Goal: Task Accomplishment & Management: Manage account settings

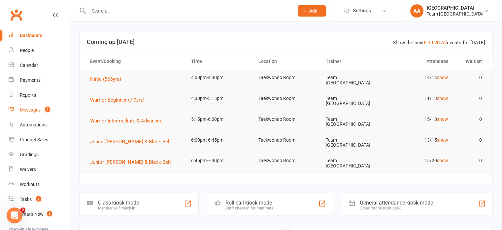
click at [34, 111] on div "Messages" at bounding box center [30, 109] width 21 height 5
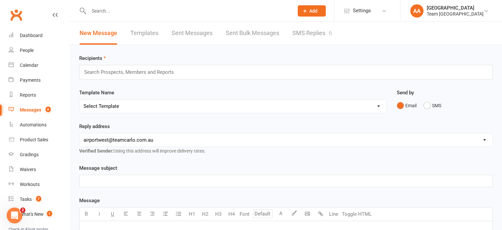
click at [311, 32] on link "SMS Replies 6" at bounding box center [313, 33] width 40 height 23
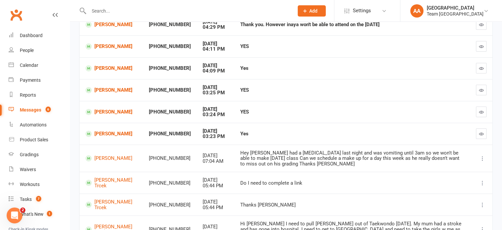
scroll to position [99, 0]
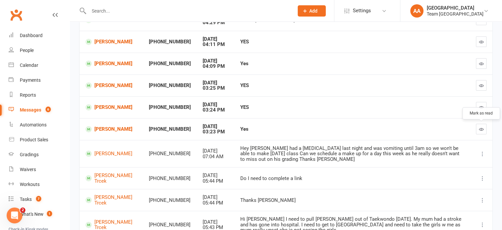
click at [479, 130] on button "button" at bounding box center [481, 129] width 11 height 11
click at [480, 108] on icon "button" at bounding box center [481, 107] width 5 height 5
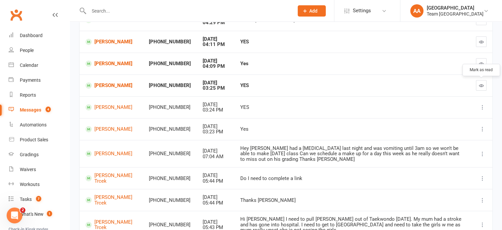
click at [480, 83] on icon "button" at bounding box center [481, 85] width 5 height 5
click at [482, 62] on icon "button" at bounding box center [481, 63] width 5 height 5
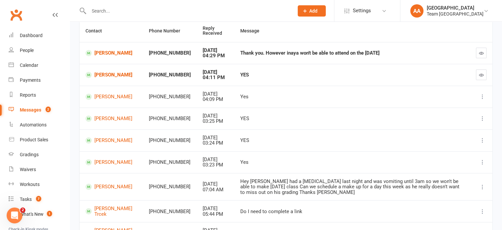
scroll to position [33, 0]
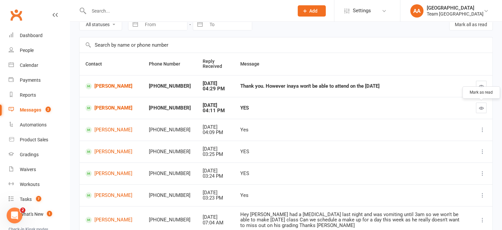
click at [480, 109] on icon "button" at bounding box center [481, 107] width 5 height 5
click at [32, 64] on div "Calendar" at bounding box center [29, 64] width 19 height 5
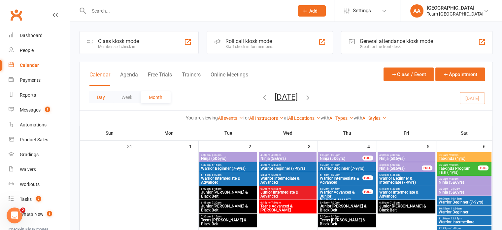
click at [99, 102] on button "Day" at bounding box center [101, 97] width 24 height 12
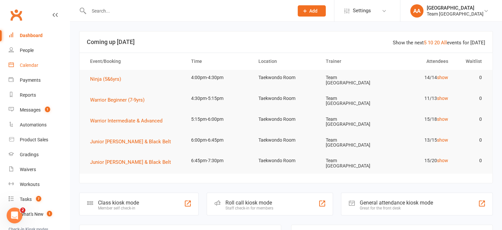
click at [32, 64] on div "Calendar" at bounding box center [29, 64] width 19 height 5
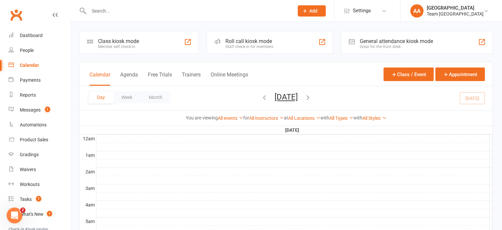
click at [297, 96] on button "[DATE]" at bounding box center [286, 96] width 23 height 9
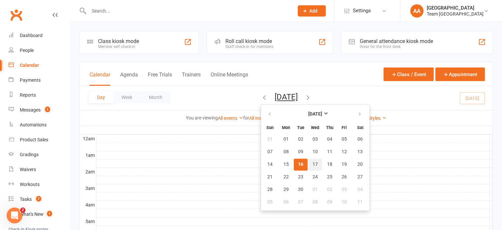
click at [313, 166] on span "17" at bounding box center [315, 164] width 5 height 5
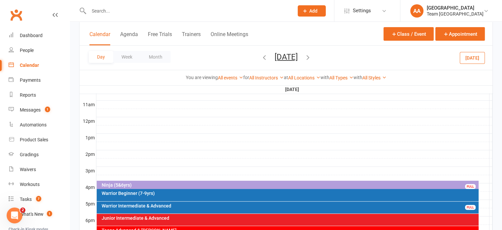
scroll to position [297, 0]
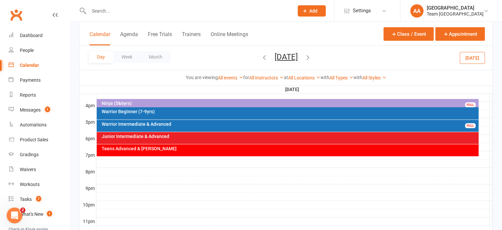
click at [177, 148] on div "Teens Advanced & [PERSON_NAME]" at bounding box center [289, 148] width 376 height 5
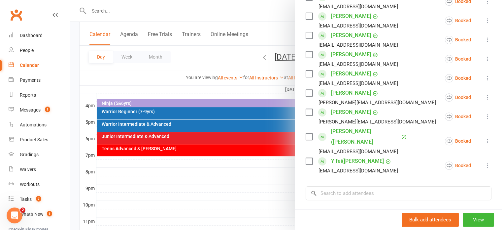
scroll to position [231, 0]
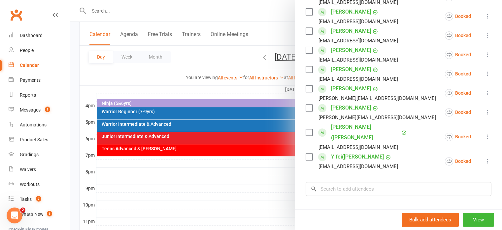
click at [338, 128] on link "[PERSON_NAME] ([PERSON_NAME]" at bounding box center [365, 132] width 69 height 21
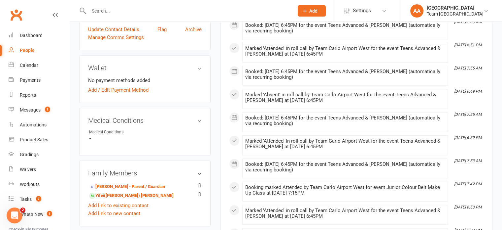
scroll to position [330, 0]
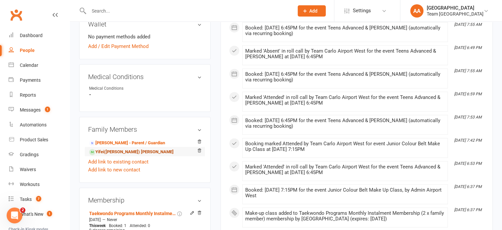
click at [111, 148] on link "Yifei([PERSON_NAME]) [PERSON_NAME]" at bounding box center [131, 151] width 85 height 7
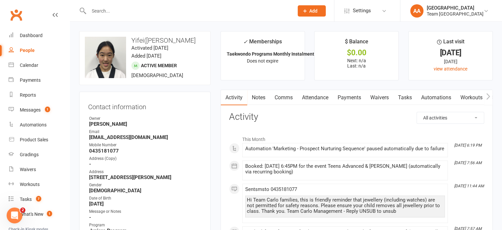
click at [123, 12] on input "text" at bounding box center [188, 10] width 203 height 9
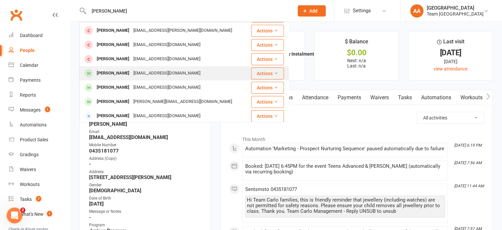
scroll to position [99, 0]
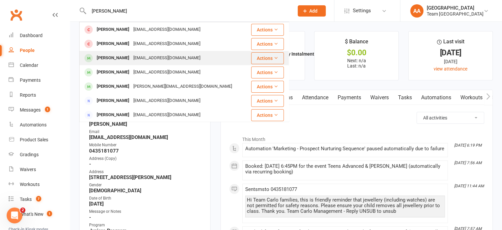
type input "[PERSON_NAME]"
click at [116, 57] on div "[PERSON_NAME]" at bounding box center [113, 58] width 37 height 10
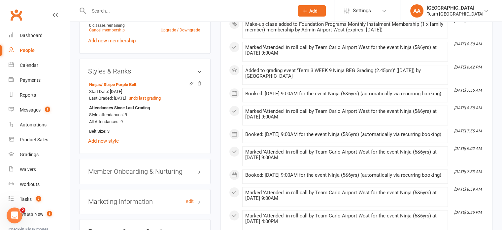
scroll to position [496, 0]
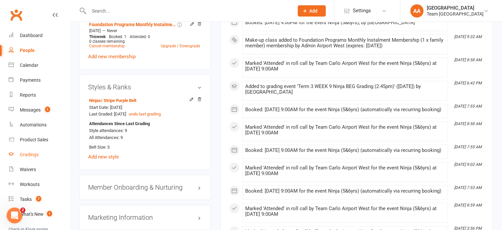
click at [28, 151] on link "Gradings" at bounding box center [39, 154] width 61 height 15
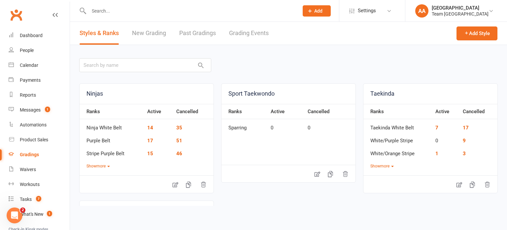
click at [247, 33] on link "Grading Events" at bounding box center [249, 33] width 40 height 23
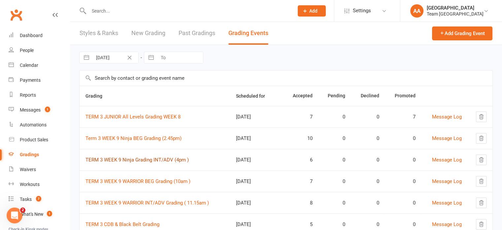
scroll to position [33, 0]
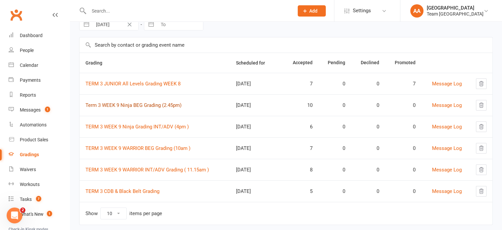
click at [140, 107] on td "Term 3 WEEK 9 Ninja BEG Grading (2.45pm)" at bounding box center [155, 104] width 151 height 21
click at [149, 104] on link "Term 3 WEEK 9 Ninja BEG Grading (2.45pm)" at bounding box center [134, 105] width 96 height 6
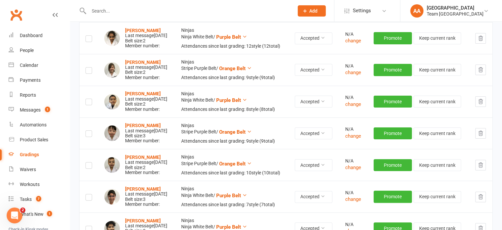
scroll to position [132, 0]
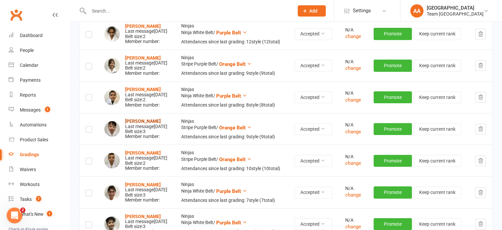
click at [145, 124] on strong "[PERSON_NAME]" at bounding box center [143, 120] width 36 height 5
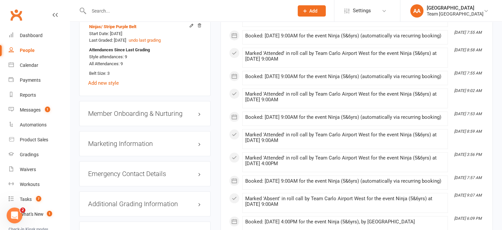
scroll to position [628, 0]
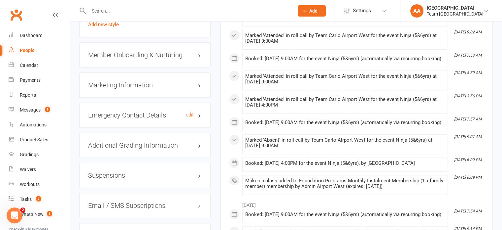
click at [168, 111] on h3 "Emergency Contact Details edit" at bounding box center [145, 114] width 114 height 7
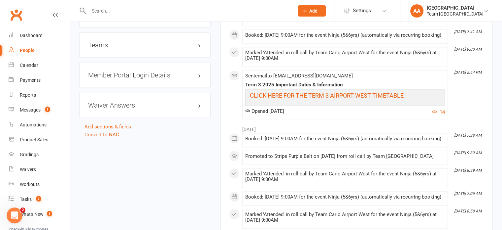
scroll to position [892, 0]
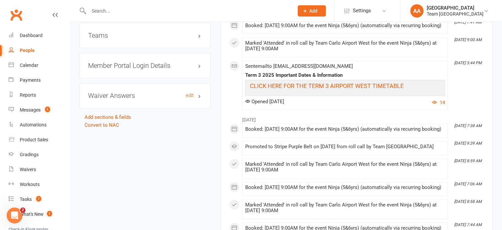
click at [145, 92] on h3 "Waiver Answers edit" at bounding box center [145, 95] width 114 height 7
click at [152, 92] on h3 "Waiver Answers edit" at bounding box center [145, 95] width 114 height 7
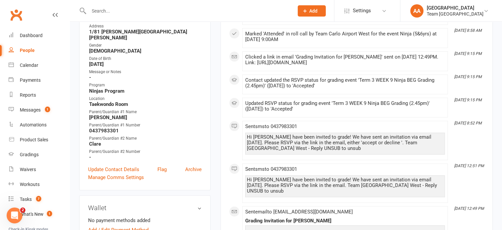
scroll to position [0, 0]
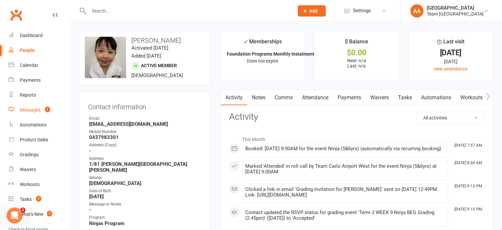
click at [31, 110] on div "Messages" at bounding box center [30, 109] width 21 height 5
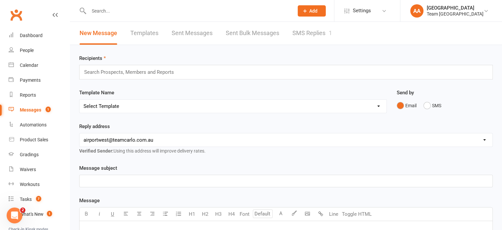
click at [315, 32] on link "SMS Replies 1" at bounding box center [313, 33] width 40 height 23
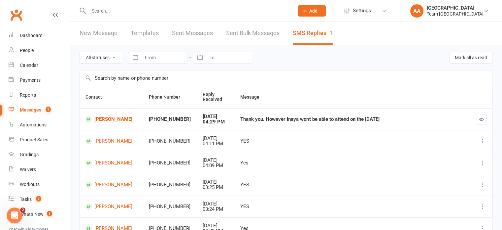
click at [107, 5] on div at bounding box center [184, 10] width 210 height 21
click at [25, 64] on div "Calendar" at bounding box center [29, 64] width 19 height 5
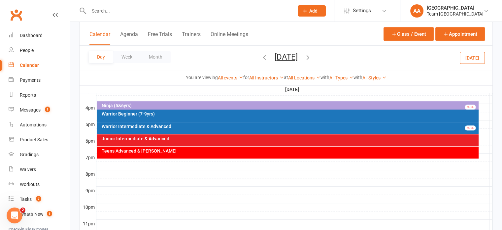
scroll to position [297, 0]
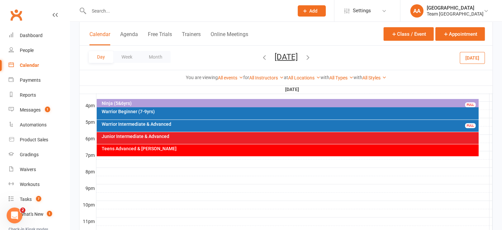
click at [181, 151] on div "Teens Advanced & [PERSON_NAME]" at bounding box center [288, 150] width 382 height 12
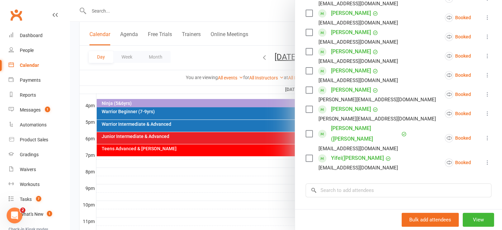
scroll to position [231, 0]
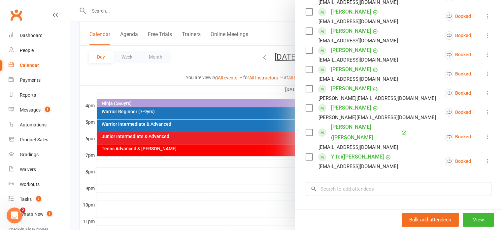
click at [345, 151] on link "Yifei([PERSON_NAME]" at bounding box center [357, 156] width 53 height 11
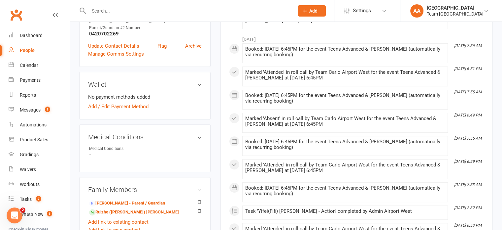
scroll to position [264, 0]
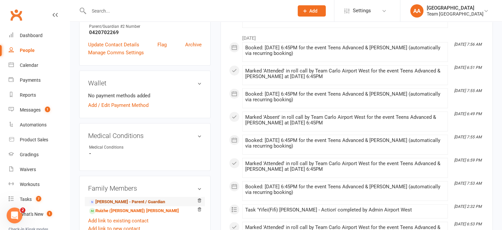
click at [116, 201] on link "[PERSON_NAME] - Parent / Guardian" at bounding box center [127, 201] width 76 height 7
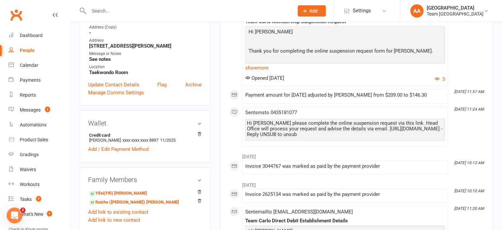
scroll to position [66, 0]
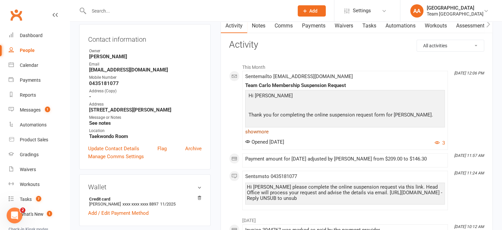
click at [262, 132] on link "show more" at bounding box center [345, 131] width 200 height 9
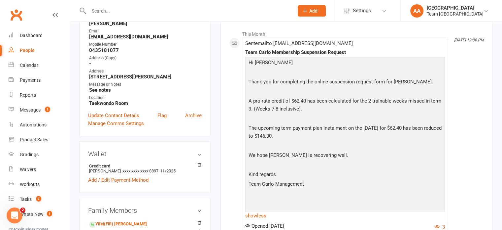
scroll to position [0, 0]
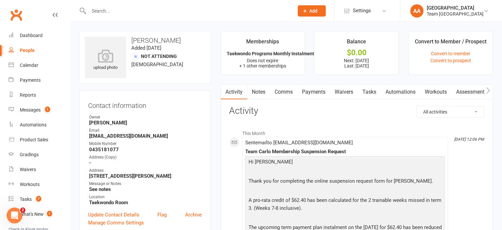
click at [286, 93] on link "Comms" at bounding box center [283, 91] width 27 height 15
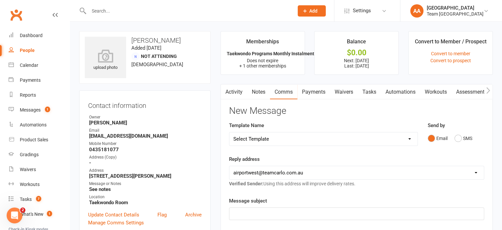
click at [348, 141] on select "Select Template [SMS] Direct Debit - AT Payment Reminder SMS [SMS] Direct Debit…" at bounding box center [324, 138] width 188 height 13
select select "17"
click at [230, 132] on select "Select Template [SMS] Direct Debit - AT Payment Reminder SMS [SMS] Direct Debit…" at bounding box center [324, 138] width 188 height 13
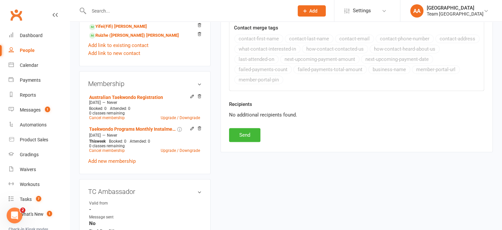
scroll to position [297, 0]
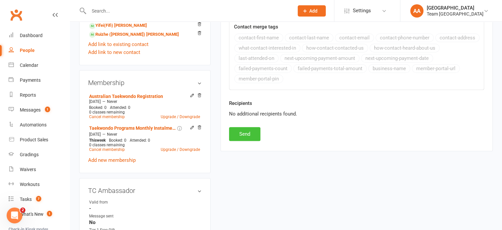
click at [245, 137] on button "Send" at bounding box center [244, 134] width 31 height 14
select select
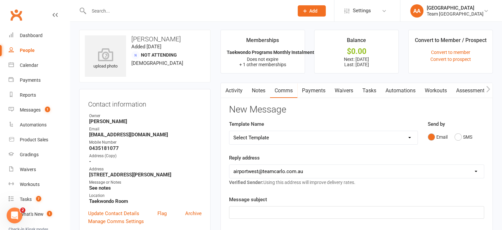
scroll to position [0, 0]
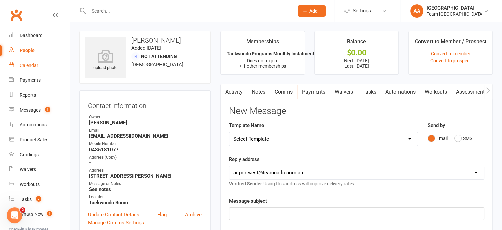
click at [33, 64] on div "Calendar" at bounding box center [29, 64] width 19 height 5
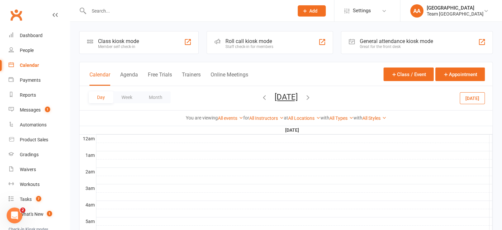
click at [288, 99] on button "[DATE]" at bounding box center [286, 96] width 23 height 9
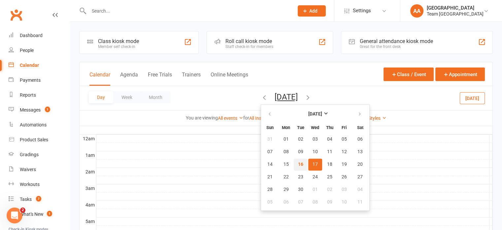
click at [298, 164] on span "16" at bounding box center [300, 164] width 5 height 5
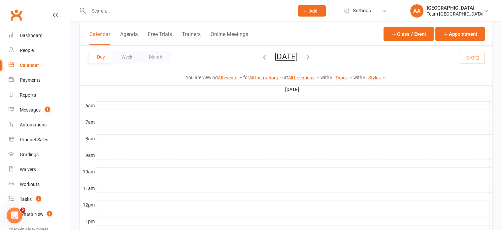
scroll to position [231, 0]
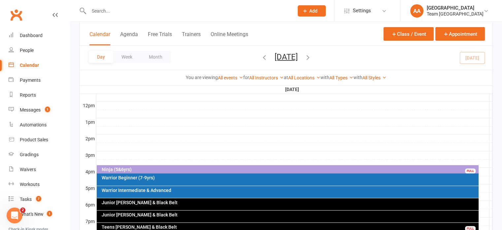
click at [268, 166] on div "Ninja (5&6yrs) FULL" at bounding box center [288, 170] width 382 height 10
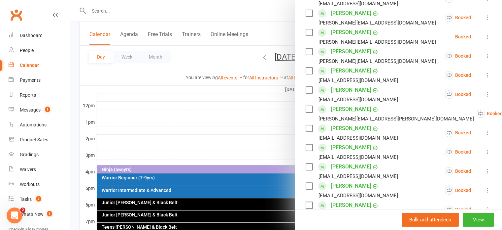
scroll to position [165, 0]
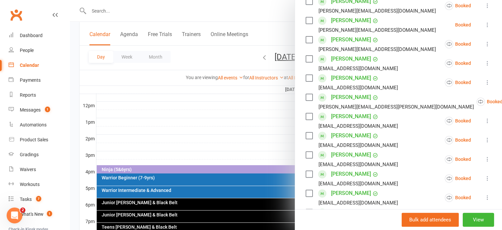
click at [338, 42] on link "[PERSON_NAME]" at bounding box center [351, 39] width 40 height 11
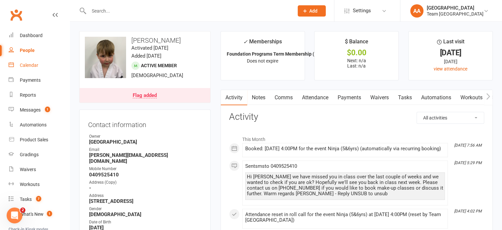
click at [38, 63] on link "Calendar" at bounding box center [39, 65] width 61 height 15
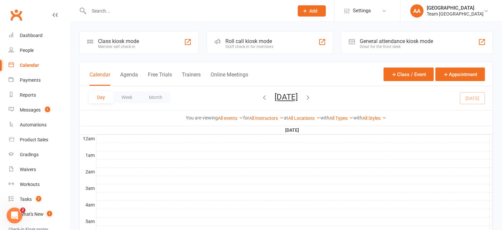
click at [284, 95] on button "[DATE]" at bounding box center [286, 96] width 23 height 9
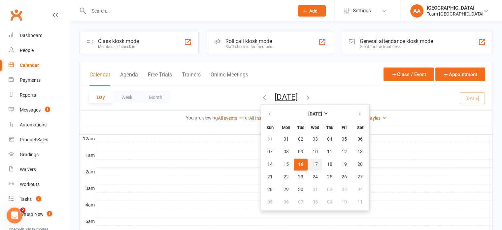
click at [313, 162] on span "17" at bounding box center [315, 164] width 5 height 5
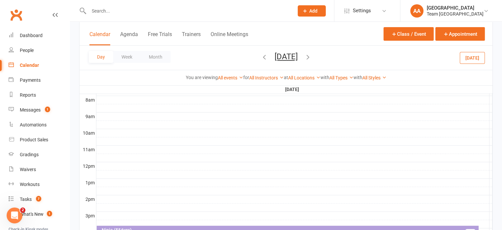
scroll to position [264, 0]
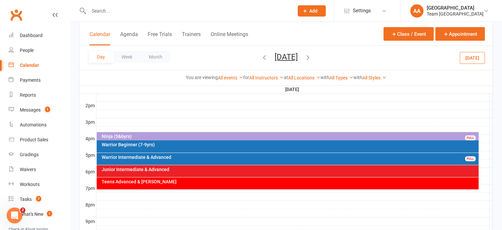
click at [214, 185] on div "Teens Advanced & [PERSON_NAME]" at bounding box center [288, 183] width 382 height 12
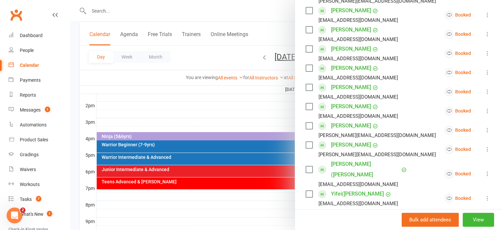
scroll to position [198, 0]
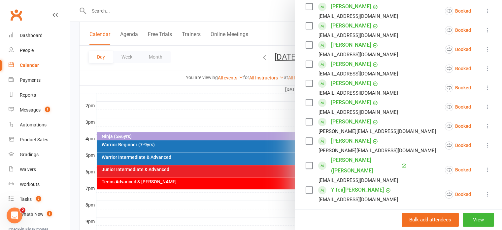
click at [345, 184] on link "Yifei([PERSON_NAME]" at bounding box center [357, 189] width 53 height 11
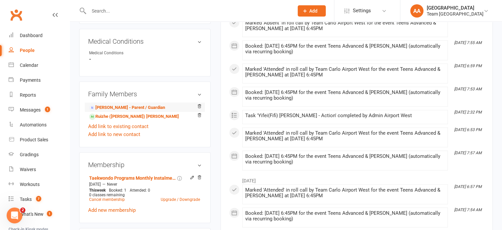
scroll to position [396, 0]
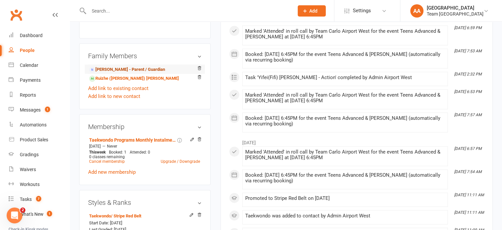
click at [129, 69] on link "[PERSON_NAME] - Parent / Guardian" at bounding box center [127, 69] width 76 height 7
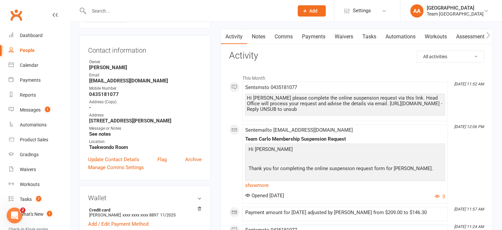
scroll to position [132, 0]
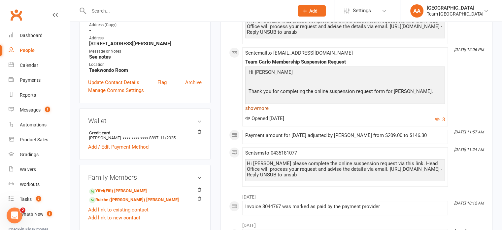
click at [254, 107] on link "show more" at bounding box center [345, 107] width 200 height 9
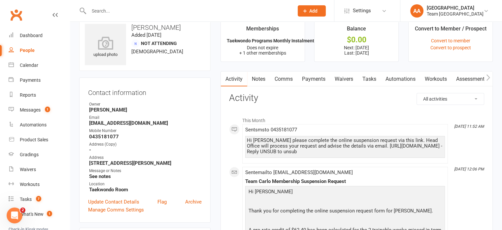
scroll to position [0, 0]
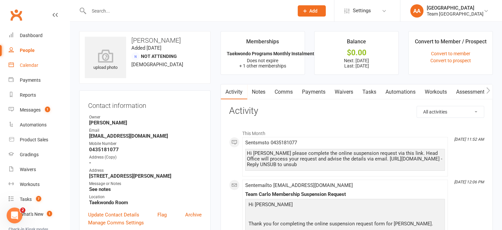
click at [24, 62] on div "Calendar" at bounding box center [29, 64] width 19 height 5
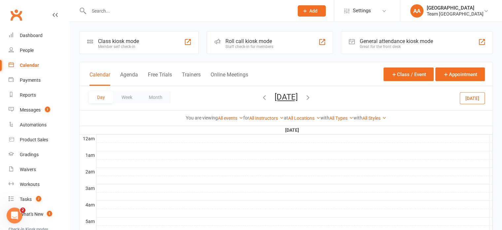
click at [287, 93] on button "[DATE]" at bounding box center [286, 96] width 23 height 9
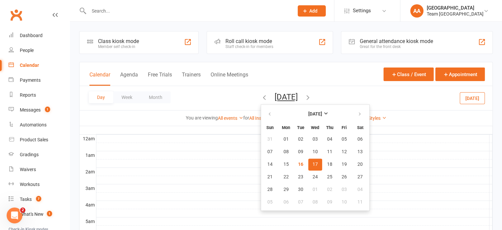
click at [313, 164] on span "17" at bounding box center [315, 164] width 5 height 5
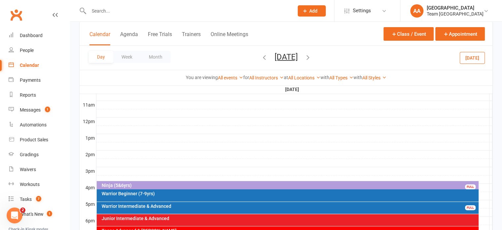
scroll to position [264, 0]
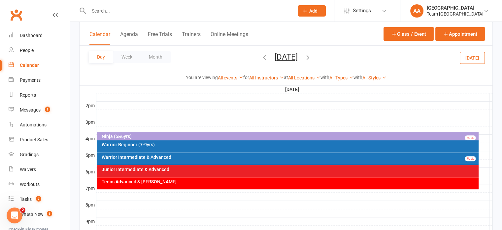
click at [171, 171] on div "Junior Intermediate & Advanced" at bounding box center [289, 169] width 376 height 5
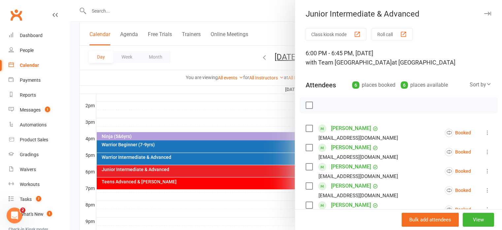
click at [206, 181] on div at bounding box center [286, 115] width 432 height 230
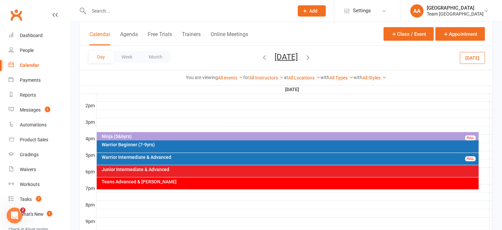
click at [209, 96] on div at bounding box center [294, 97] width 396 height 8
click at [207, 169] on div "Junior Intermediate & Advanced" at bounding box center [289, 169] width 376 height 5
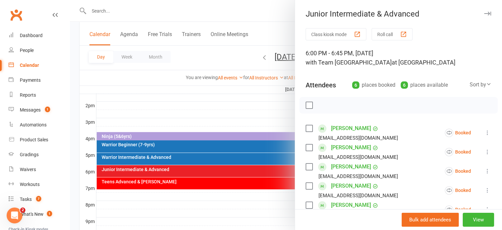
click at [201, 119] on div at bounding box center [286, 115] width 432 height 230
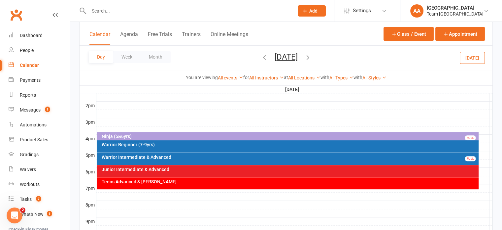
click at [246, 168] on div "Junior Intermediate & Advanced" at bounding box center [289, 169] width 376 height 5
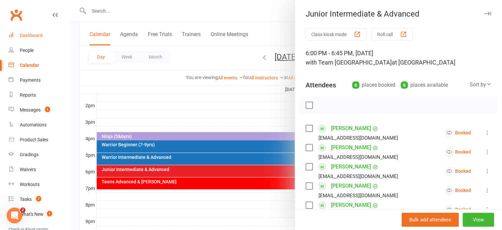
click at [40, 31] on link "Dashboard" at bounding box center [39, 35] width 61 height 15
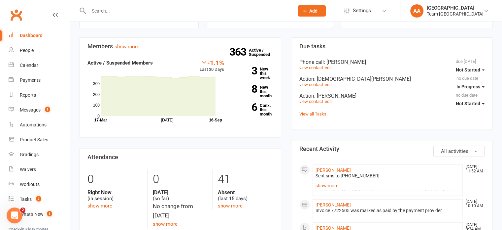
scroll to position [198, 0]
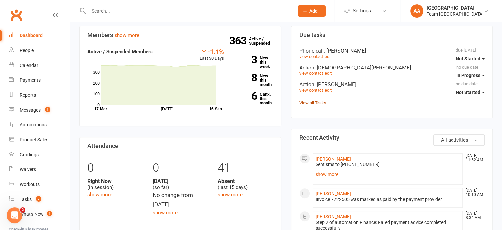
click at [315, 100] on link "View all Tasks" at bounding box center [313, 102] width 27 height 5
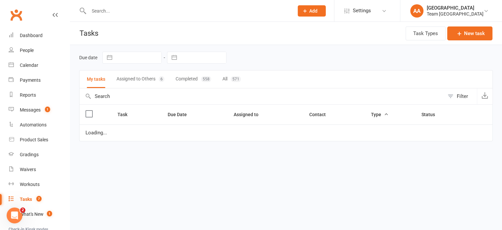
select select "started"
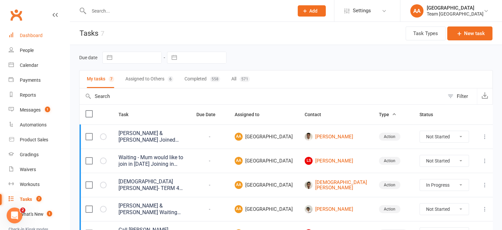
click at [30, 37] on div "Dashboard" at bounding box center [31, 35] width 23 height 5
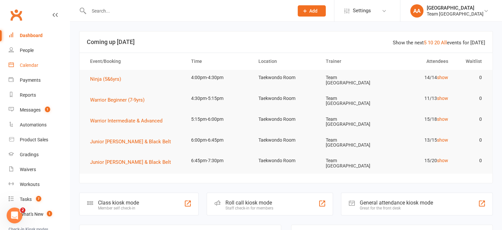
click at [28, 66] on div "Calendar" at bounding box center [29, 64] width 19 height 5
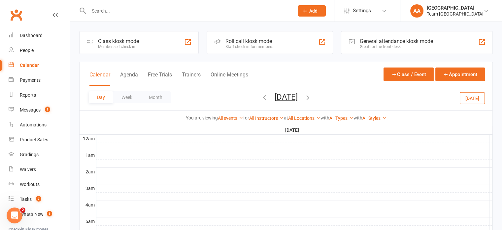
click at [275, 94] on button "[DATE]" at bounding box center [286, 96] width 23 height 9
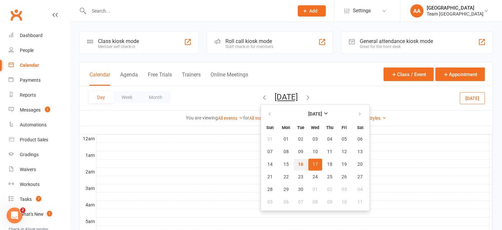
click at [298, 162] on span "16" at bounding box center [300, 164] width 5 height 5
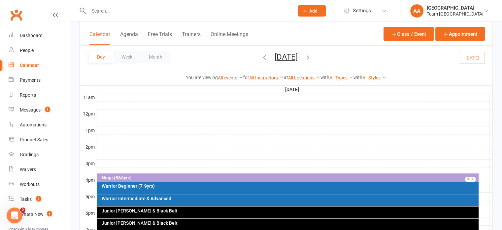
scroll to position [297, 0]
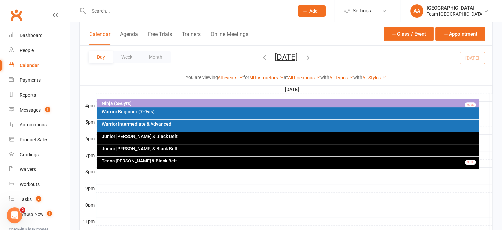
click at [282, 103] on div "Ninja (5&6yrs)" at bounding box center [289, 103] width 376 height 5
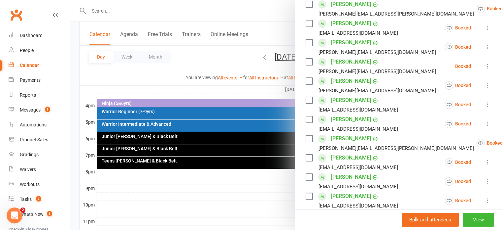
scroll to position [132, 0]
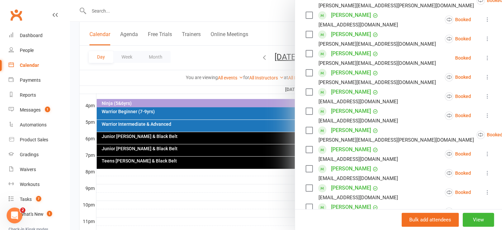
click at [350, 74] on link "[PERSON_NAME]" at bounding box center [351, 72] width 40 height 11
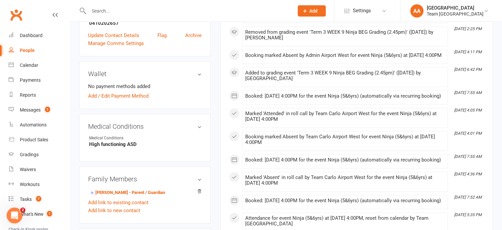
scroll to position [330, 0]
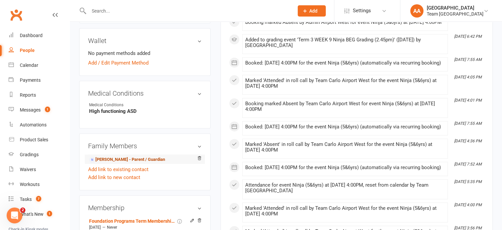
click at [116, 156] on link "[PERSON_NAME] - Parent / Guardian" at bounding box center [127, 159] width 76 height 7
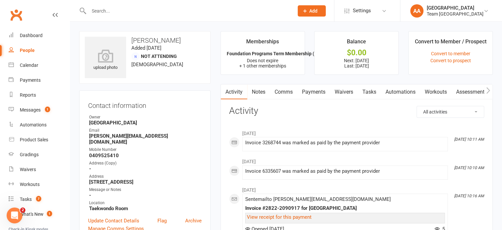
click at [291, 90] on link "Comms" at bounding box center [283, 91] width 27 height 15
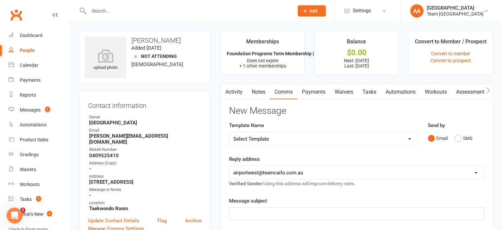
click at [400, 140] on select "Select Template [SMS] Direct Debit - AT Payment Reminder SMS [SMS] Direct Debit…" at bounding box center [324, 138] width 188 height 13
select select "15"
click at [230, 132] on select "Select Template [SMS] Direct Debit - AT Payment Reminder SMS [SMS] Direct Debit…" at bounding box center [324, 138] width 188 height 13
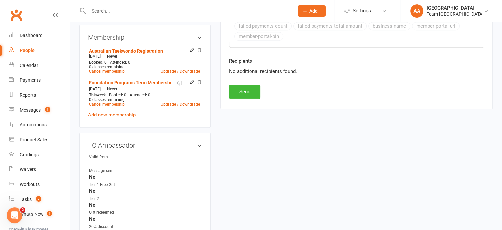
scroll to position [396, 0]
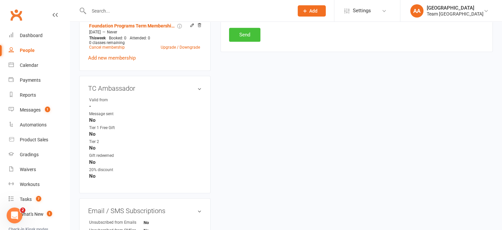
click at [252, 33] on button "Send" at bounding box center [244, 35] width 31 height 14
select select
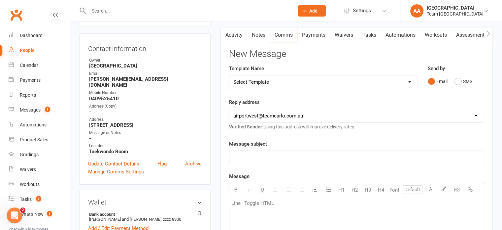
scroll to position [0, 0]
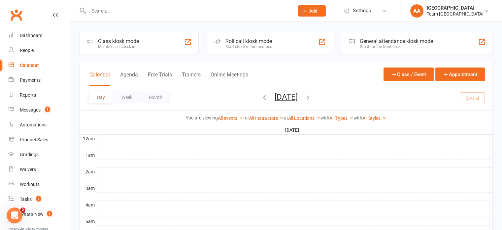
click at [277, 92] on button "[DATE]" at bounding box center [286, 96] width 23 height 9
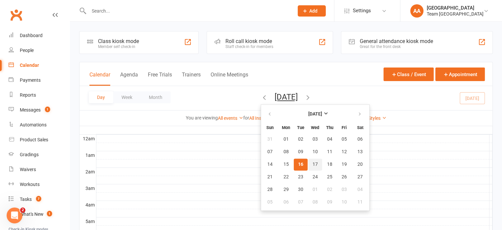
click at [309, 162] on button "17" at bounding box center [316, 164] width 14 height 12
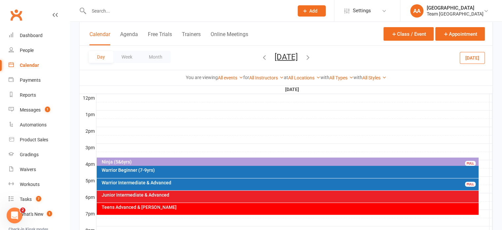
scroll to position [297, 0]
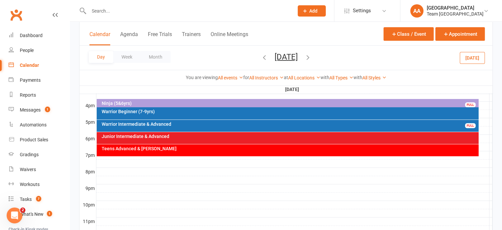
click at [210, 99] on div "Ninja (5&6yrs) FULL" at bounding box center [288, 104] width 382 height 10
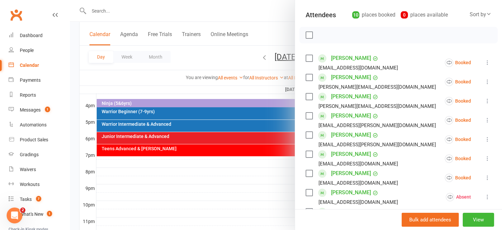
scroll to position [66, 0]
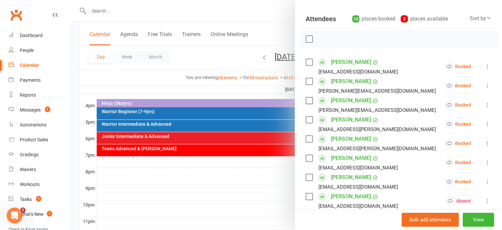
click at [145, 126] on div at bounding box center [286, 115] width 432 height 230
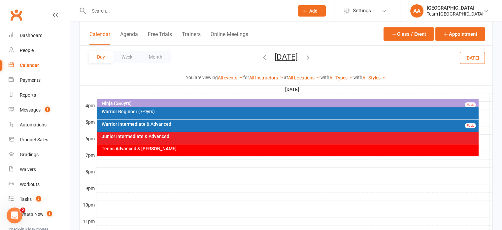
click at [145, 126] on div "Warrior Intermediate & Advanced" at bounding box center [289, 124] width 376 height 5
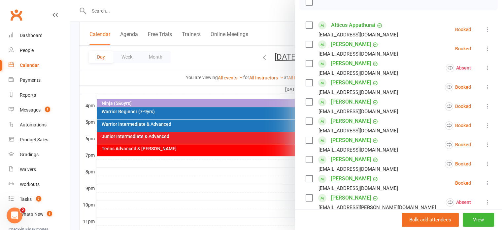
scroll to position [99, 0]
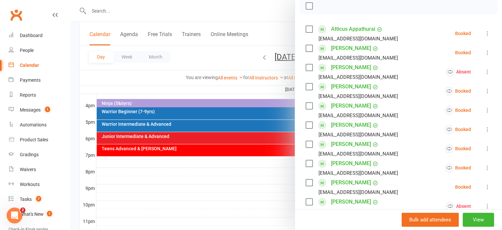
click at [249, 82] on div at bounding box center [286, 115] width 432 height 230
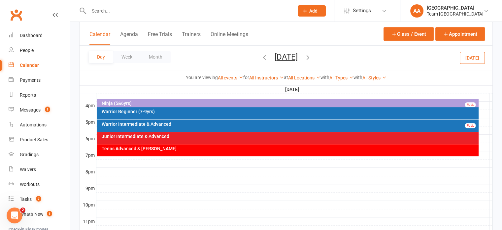
click at [275, 55] on button "[DATE]" at bounding box center [286, 56] width 23 height 9
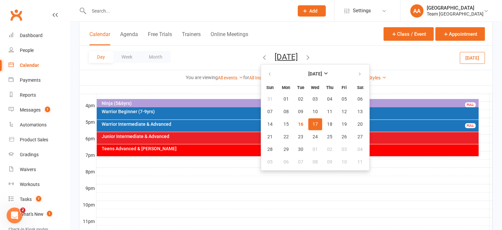
click at [313, 123] on span "17" at bounding box center [315, 123] width 5 height 5
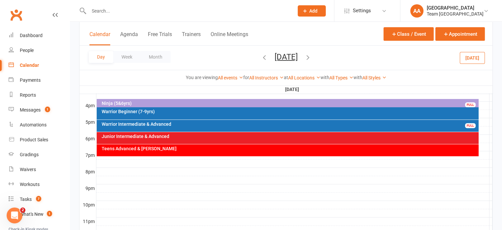
click at [289, 55] on button "[DATE]" at bounding box center [286, 56] width 23 height 9
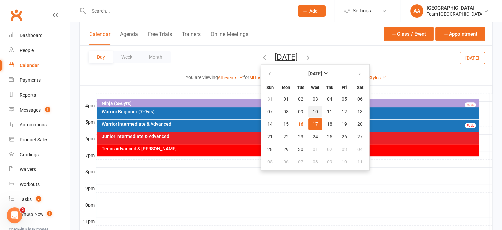
click at [313, 109] on span "10" at bounding box center [315, 111] width 5 height 5
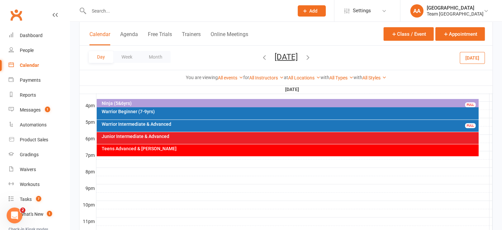
click at [250, 104] on div "Ninja (5&6yrs)" at bounding box center [289, 103] width 376 height 5
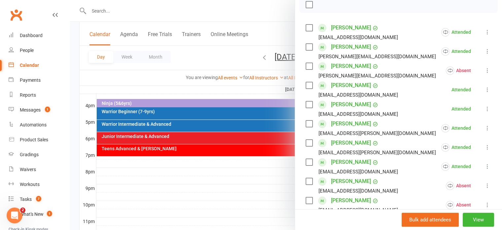
scroll to position [132, 0]
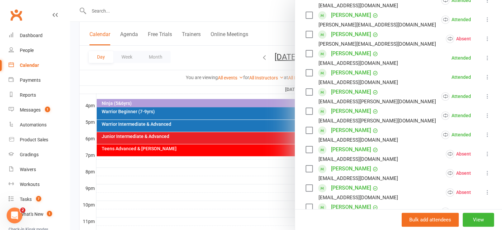
click at [219, 128] on div at bounding box center [286, 115] width 432 height 230
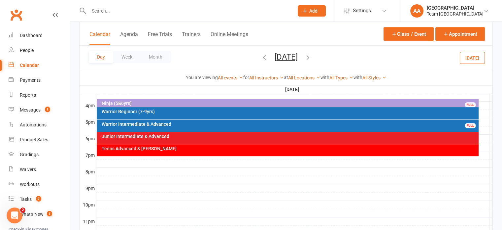
click at [219, 126] on div "Warrior Intermediate & Advanced FULL" at bounding box center [288, 126] width 382 height 12
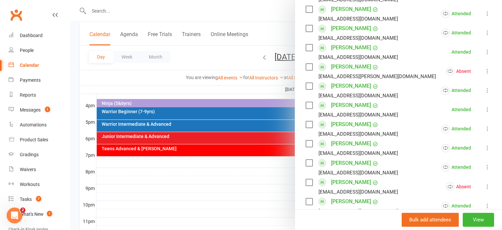
scroll to position [297, 0]
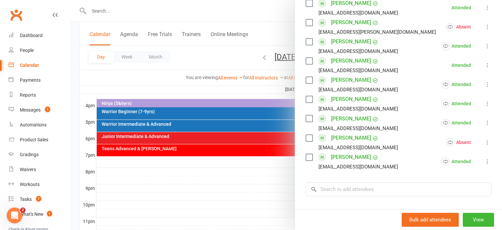
click at [219, 83] on div at bounding box center [286, 115] width 432 height 230
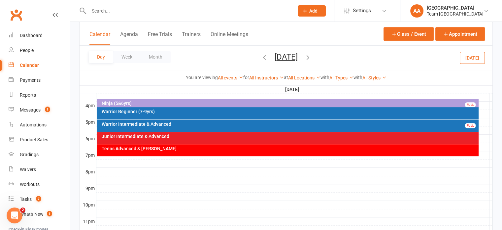
click at [279, 53] on button "Wednesday, Sep 10, 2025" at bounding box center [286, 56] width 23 height 9
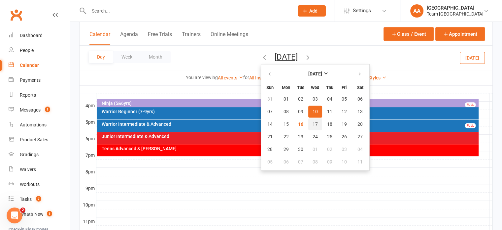
click at [313, 125] on span "17" at bounding box center [315, 123] width 5 height 5
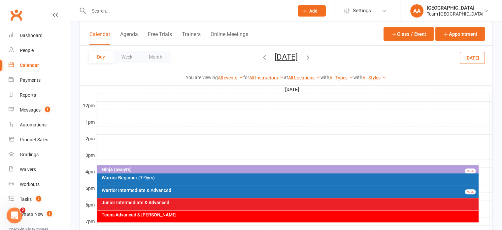
scroll to position [231, 0]
click at [298, 58] on button "[DATE]" at bounding box center [286, 56] width 23 height 9
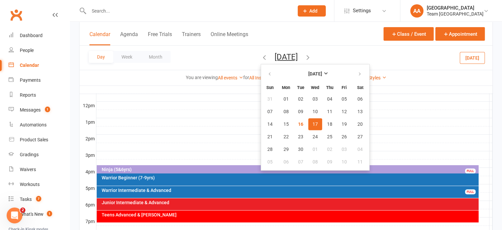
click at [313, 123] on span "17" at bounding box center [315, 123] width 5 height 5
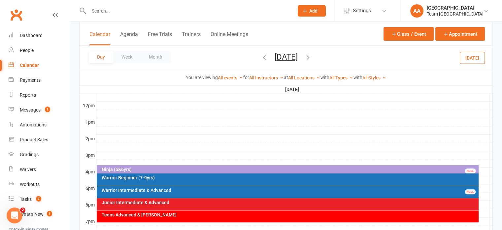
click at [298, 56] on button "[DATE]" at bounding box center [286, 56] width 23 height 9
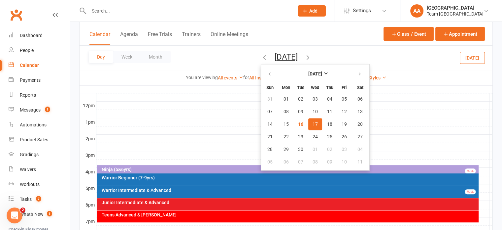
click at [313, 121] on span "17" at bounding box center [315, 123] width 5 height 5
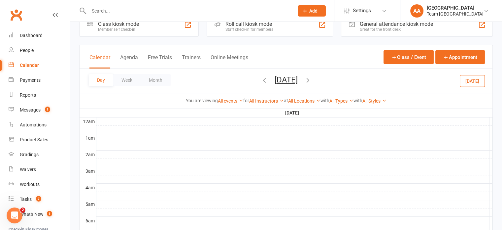
scroll to position [0, 0]
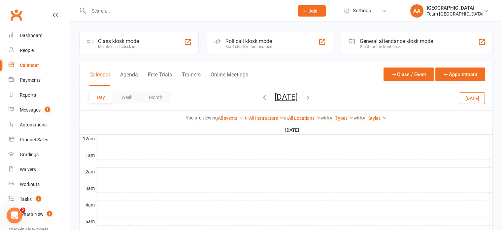
click at [278, 98] on button "[DATE]" at bounding box center [286, 96] width 23 height 9
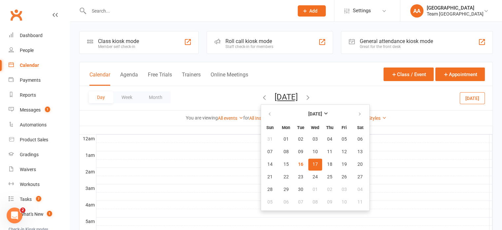
click at [313, 162] on span "17" at bounding box center [315, 164] width 5 height 5
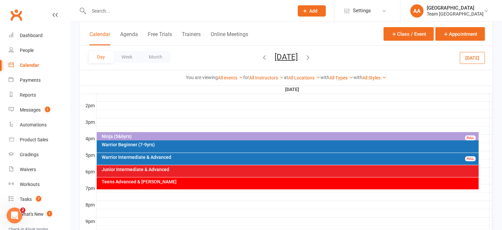
scroll to position [297, 0]
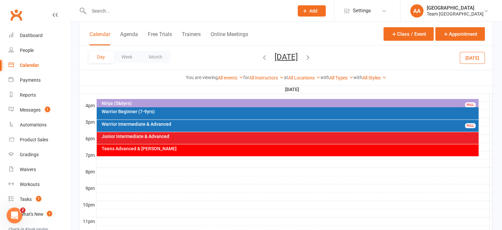
click at [228, 102] on div "Ninja (5&6yrs)" at bounding box center [289, 103] width 376 height 5
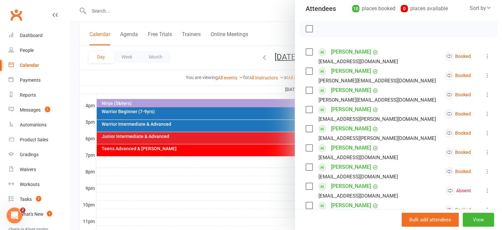
scroll to position [99, 0]
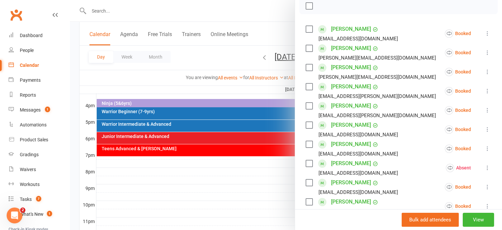
click at [162, 101] on div at bounding box center [286, 115] width 432 height 230
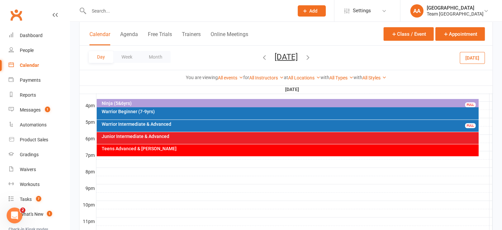
click at [298, 57] on button "[DATE]" at bounding box center [286, 56] width 23 height 9
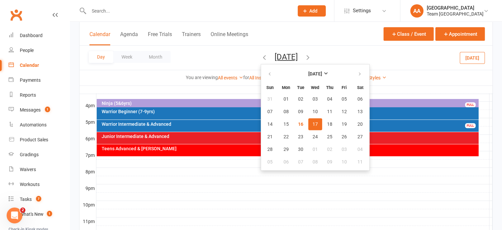
click at [313, 123] on span "17" at bounding box center [315, 123] width 5 height 5
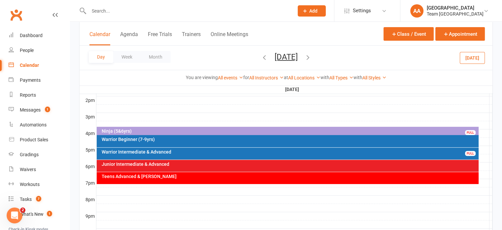
scroll to position [251, 0]
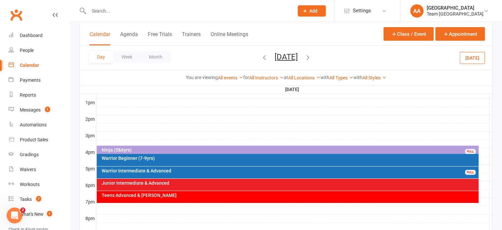
click at [256, 148] on div "Ninja (5&6yrs)" at bounding box center [289, 149] width 376 height 5
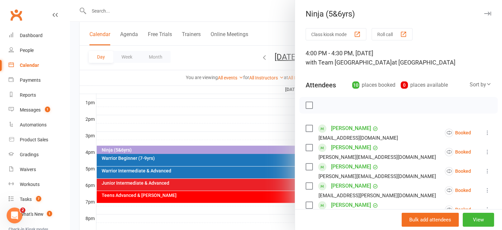
click at [226, 113] on div at bounding box center [286, 115] width 432 height 230
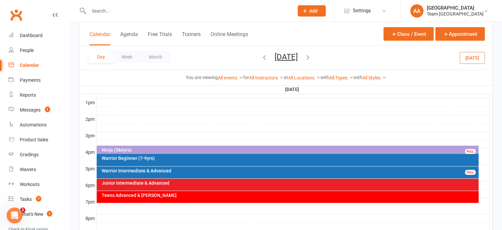
click at [312, 58] on icon "button" at bounding box center [308, 56] width 7 height 7
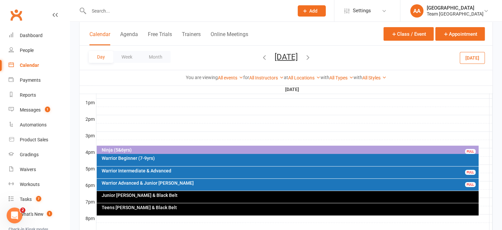
click at [271, 149] on div "Ninja (5&6yrs)" at bounding box center [289, 149] width 376 height 5
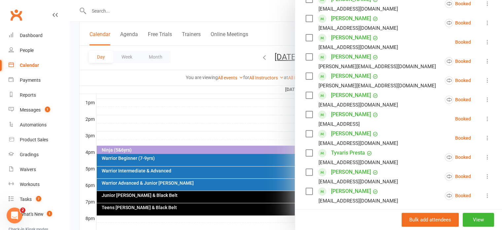
scroll to position [198, 0]
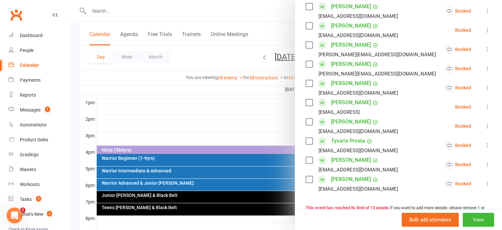
drag, startPoint x: 279, startPoint y: 121, endPoint x: 283, endPoint y: 112, distance: 10.1
click at [279, 121] on div at bounding box center [286, 115] width 432 height 230
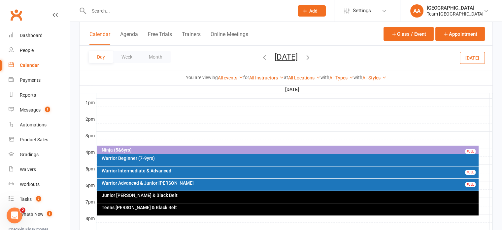
click at [312, 57] on icon "button" at bounding box center [308, 56] width 7 height 7
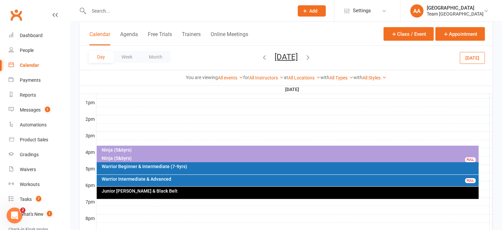
click at [275, 146] on div "Ninja (5&6yrs)" at bounding box center [288, 150] width 382 height 10
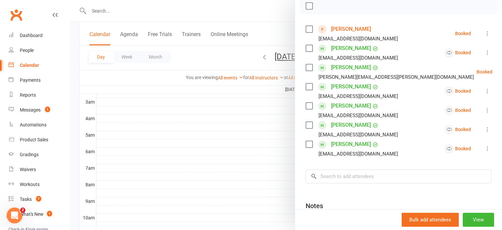
scroll to position [86, 0]
click at [28, 63] on div "Calendar" at bounding box center [29, 64] width 19 height 5
click at [268, 55] on div at bounding box center [286, 115] width 432 height 230
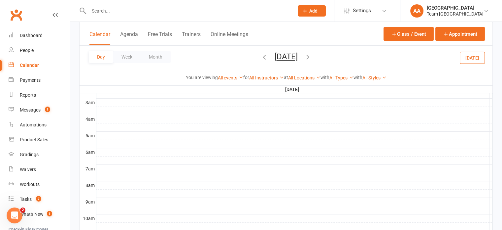
click at [280, 56] on button "Friday, Sep 19, 2025" at bounding box center [286, 56] width 23 height 9
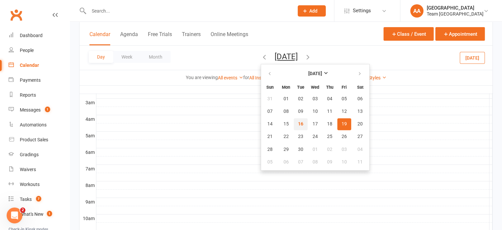
click at [298, 122] on span "16" at bounding box center [300, 123] width 5 height 5
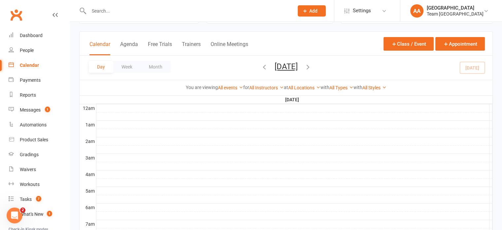
scroll to position [0, 0]
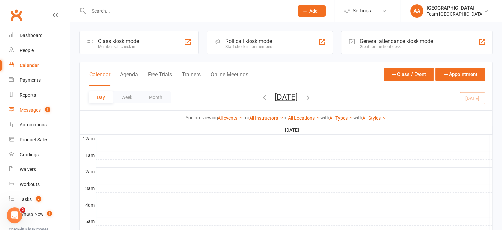
click at [33, 111] on div "Messages" at bounding box center [30, 109] width 21 height 5
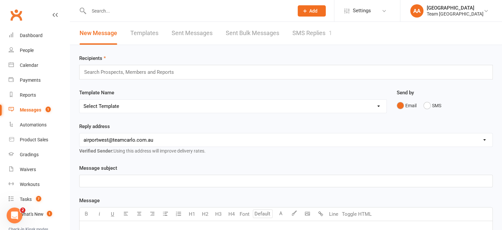
click at [302, 34] on link "SMS Replies 1" at bounding box center [313, 33] width 40 height 23
